Goal: Task Accomplishment & Management: Use online tool/utility

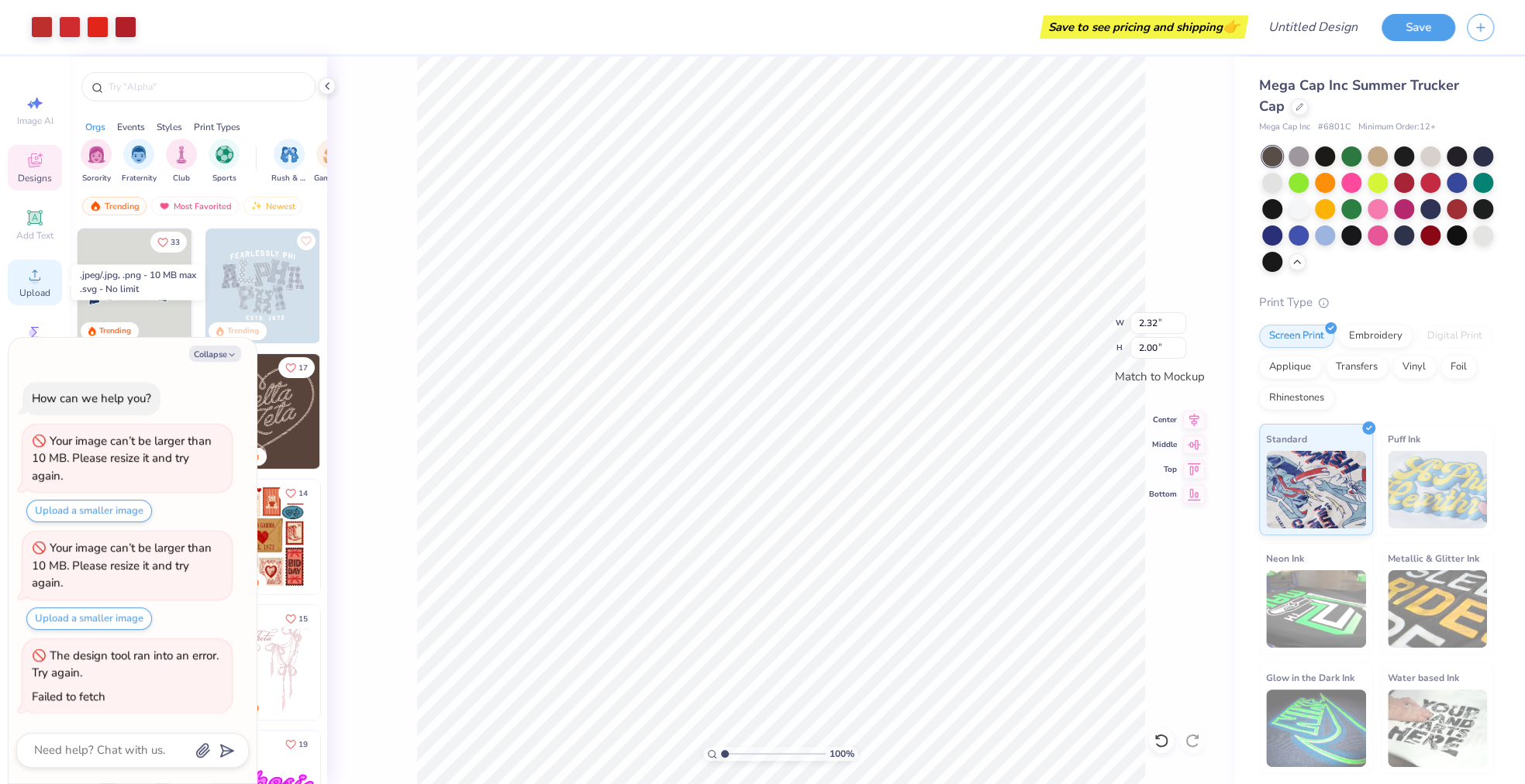
click at [31, 273] on icon at bounding box center [34, 275] width 18 height 18
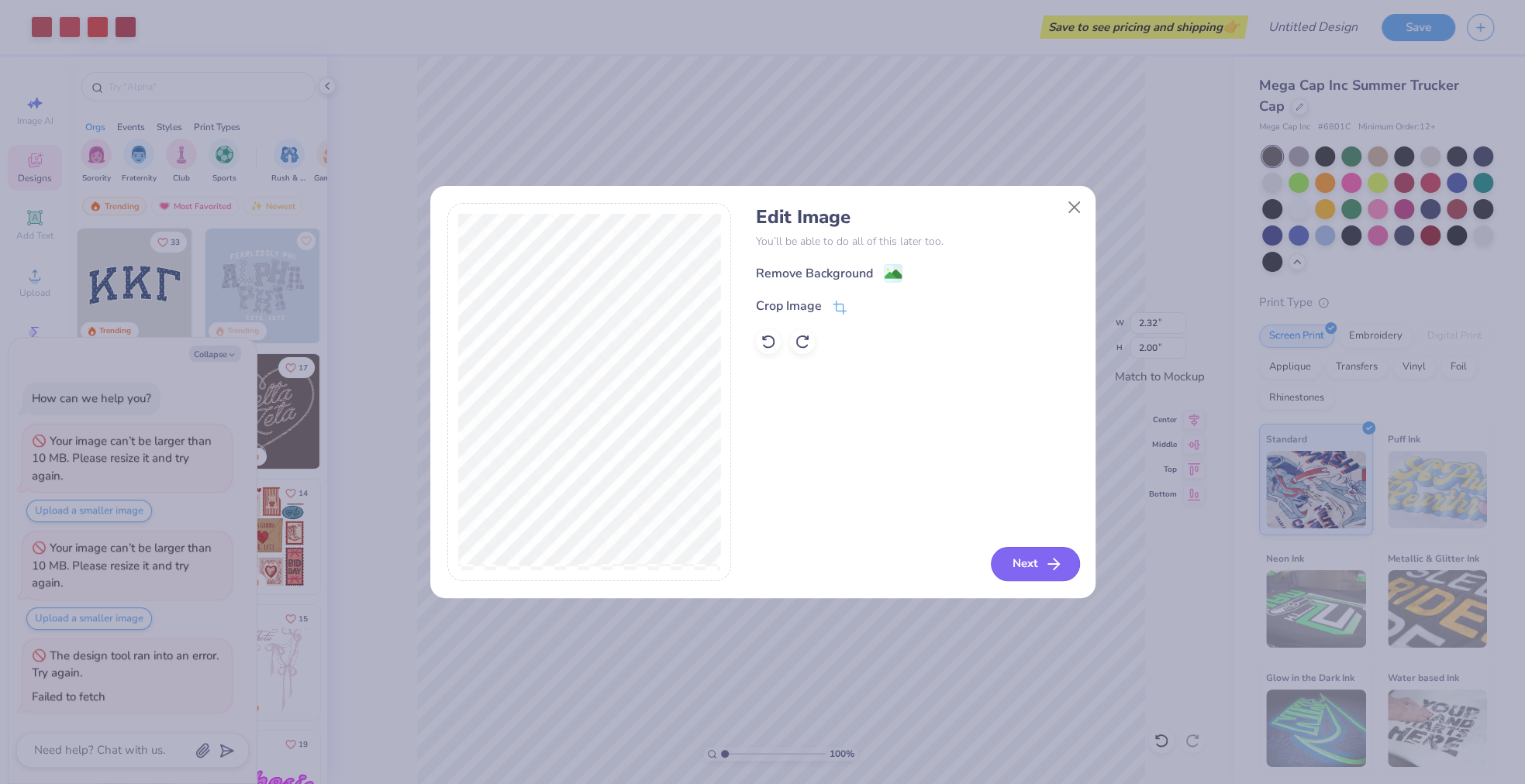
click at [993, 560] on button "Next" at bounding box center [1036, 564] width 89 height 34
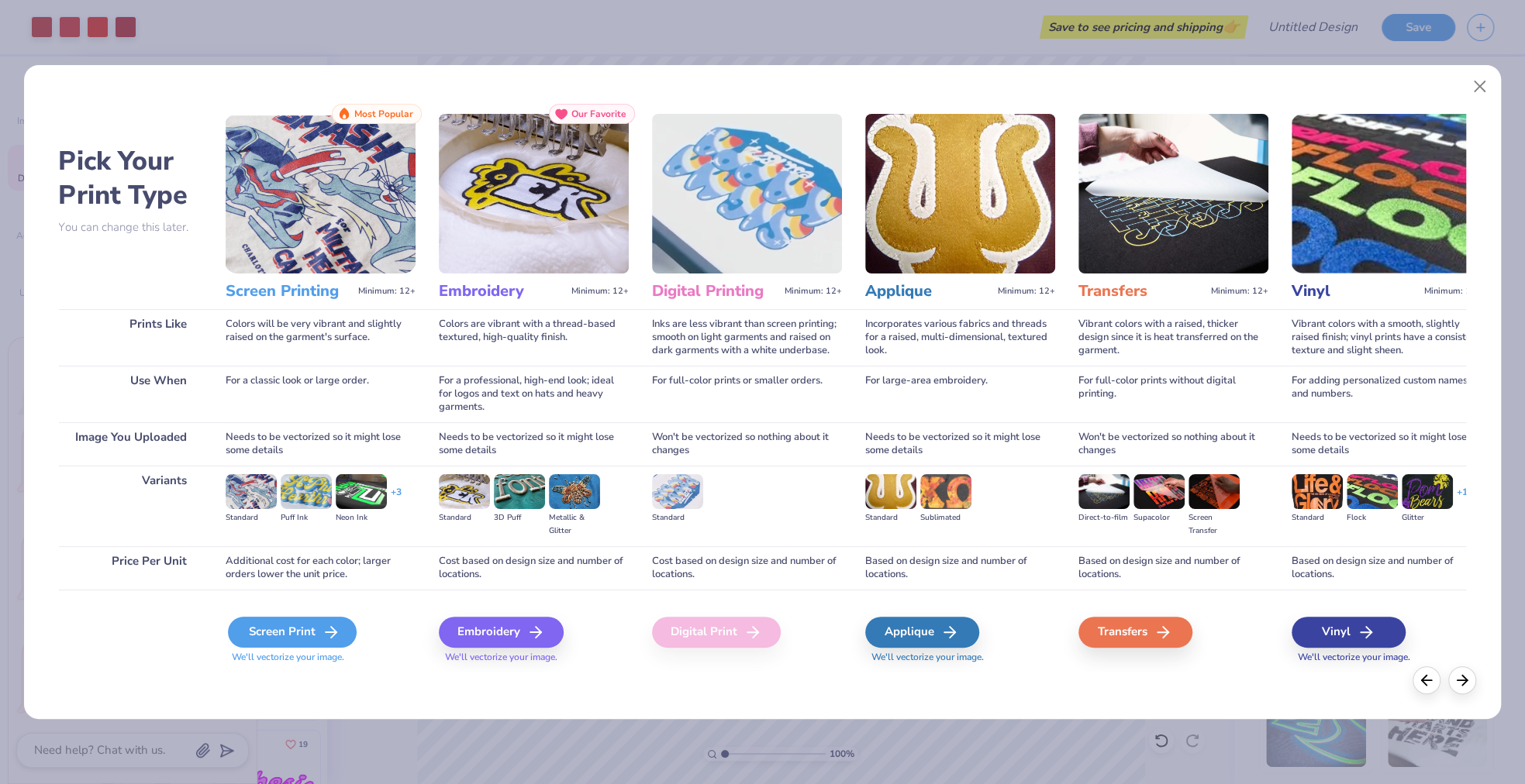
click at [314, 644] on div "Screen Print" at bounding box center [292, 632] width 129 height 31
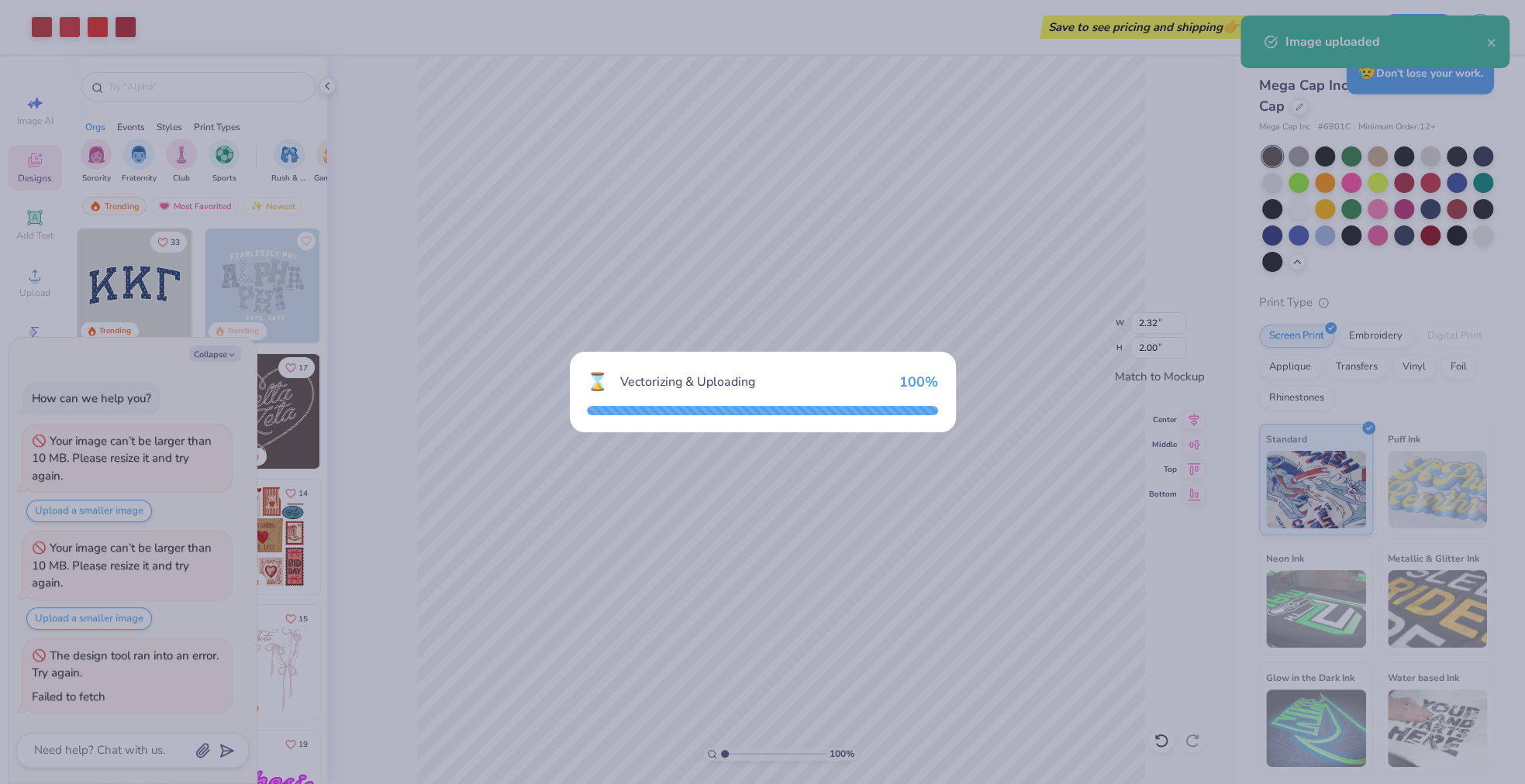
type textarea "x"
type input "3.63"
type input "1.98"
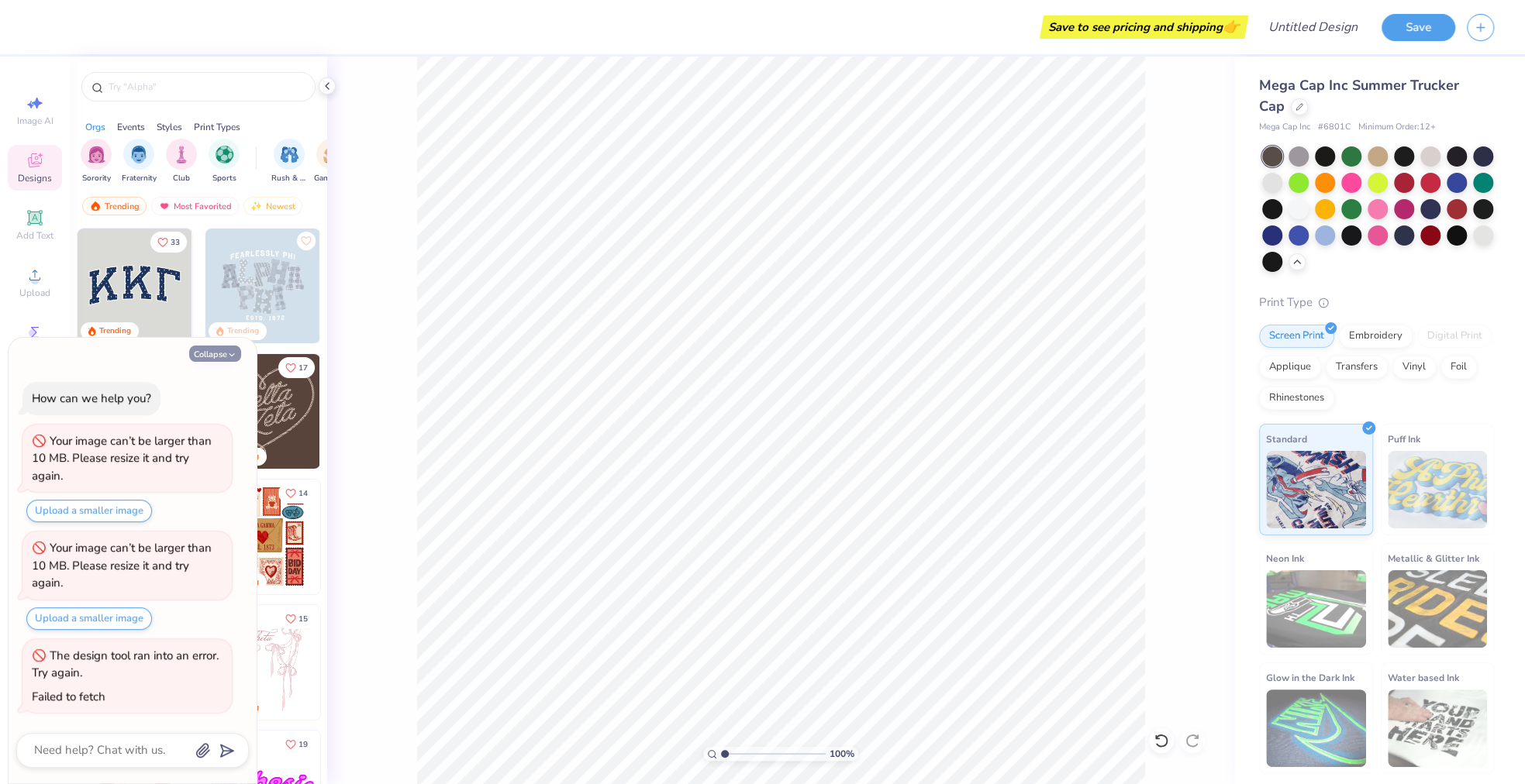
click at [224, 355] on button "Collapse" at bounding box center [215, 353] width 52 height 16
type textarea "x"
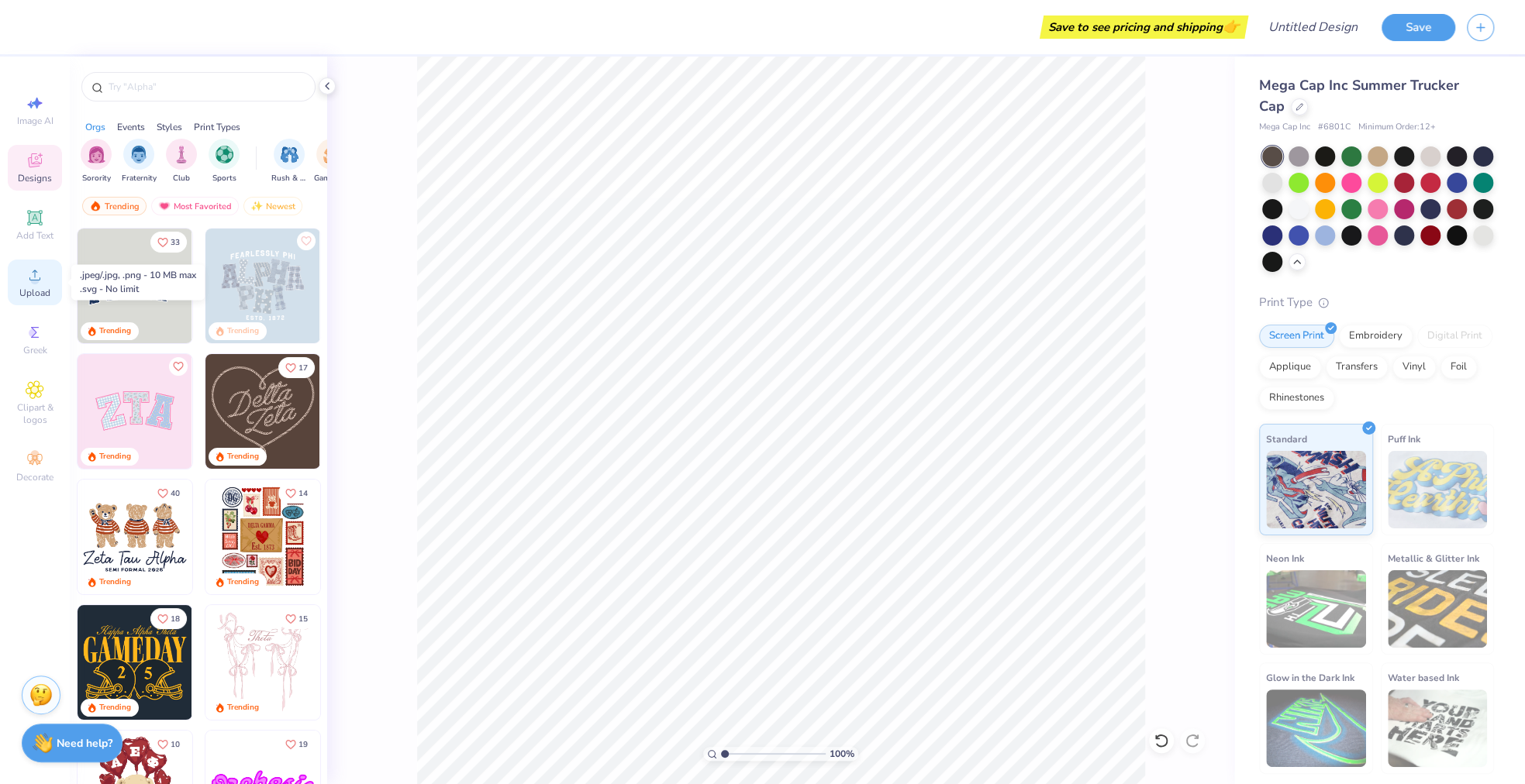
click at [40, 285] on div "Upload" at bounding box center [34, 282] width 55 height 45
